Goal: Register for event/course

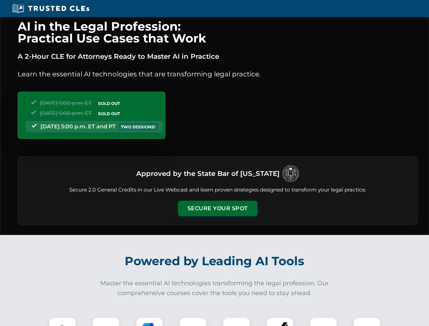
click at [217, 209] on button "Secure Your Spot" at bounding box center [217, 209] width 79 height 16
